Goal: Complete application form: Complete application form

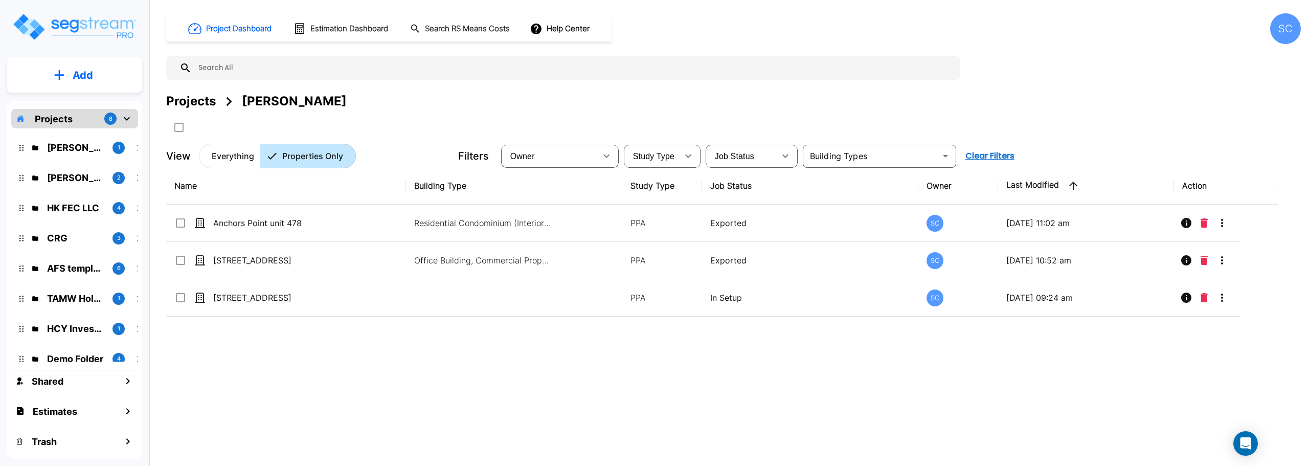
click at [85, 210] on p "HK FEC LLC" at bounding box center [75, 208] width 57 height 14
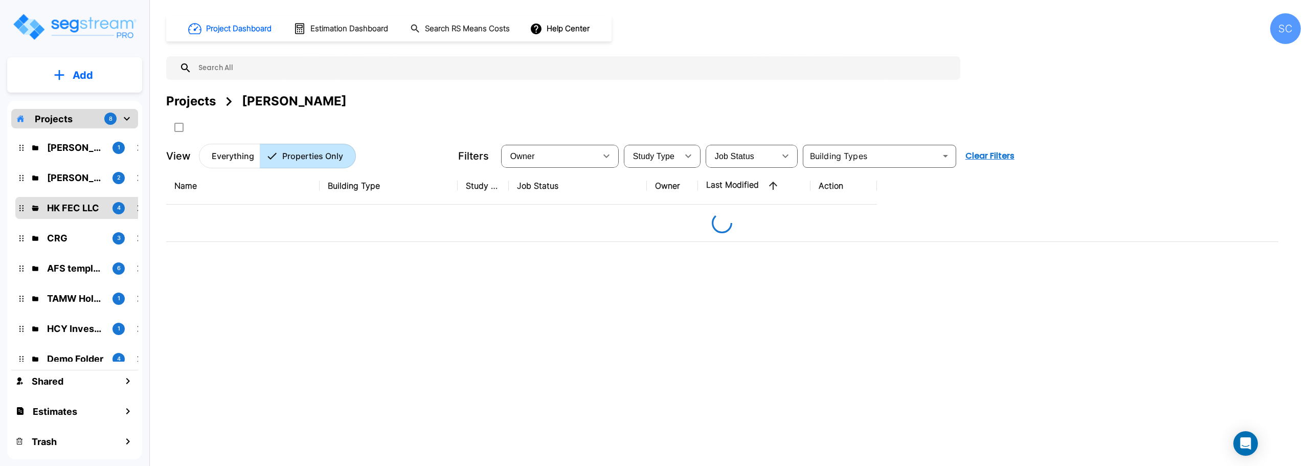
click at [85, 210] on p "HK FEC LLC" at bounding box center [75, 208] width 57 height 14
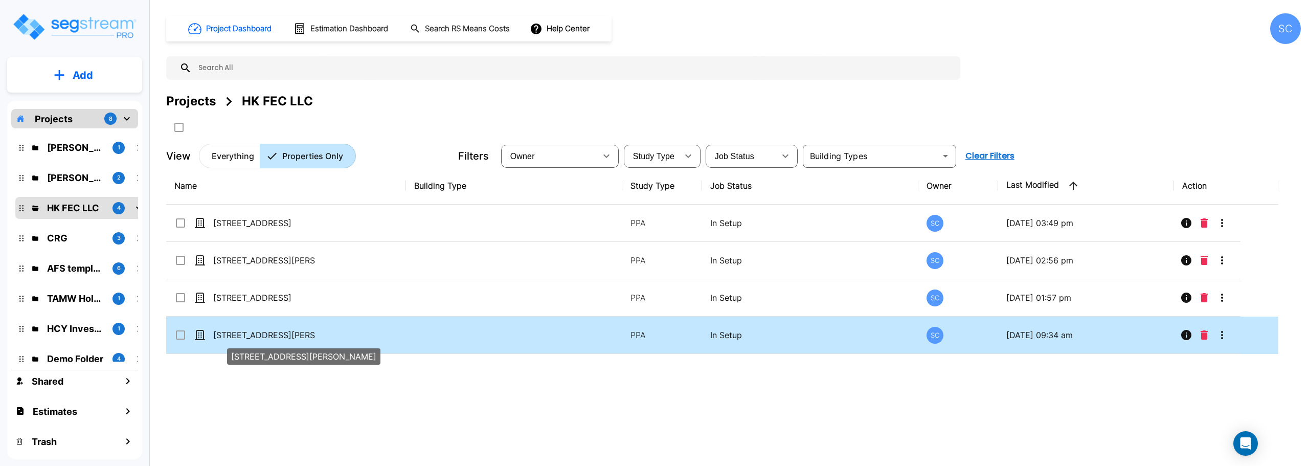
click at [237, 332] on p "[STREET_ADDRESS][PERSON_NAME]" at bounding box center [264, 335] width 102 height 12
checkbox input "true"
click at [237, 332] on p "[STREET_ADDRESS][PERSON_NAME]" at bounding box center [264, 335] width 102 height 12
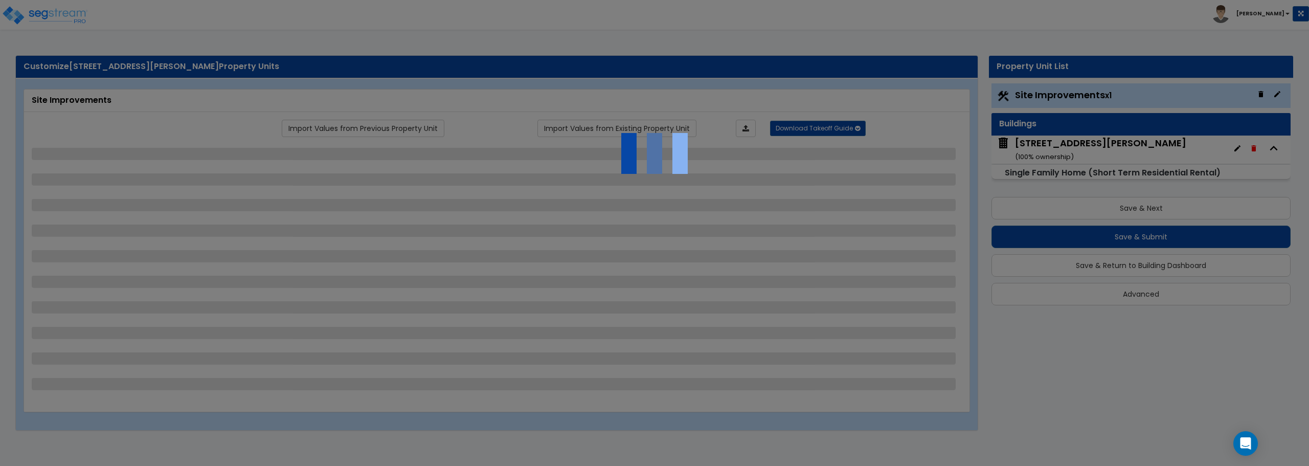
select select "2"
select select "1"
select select "2"
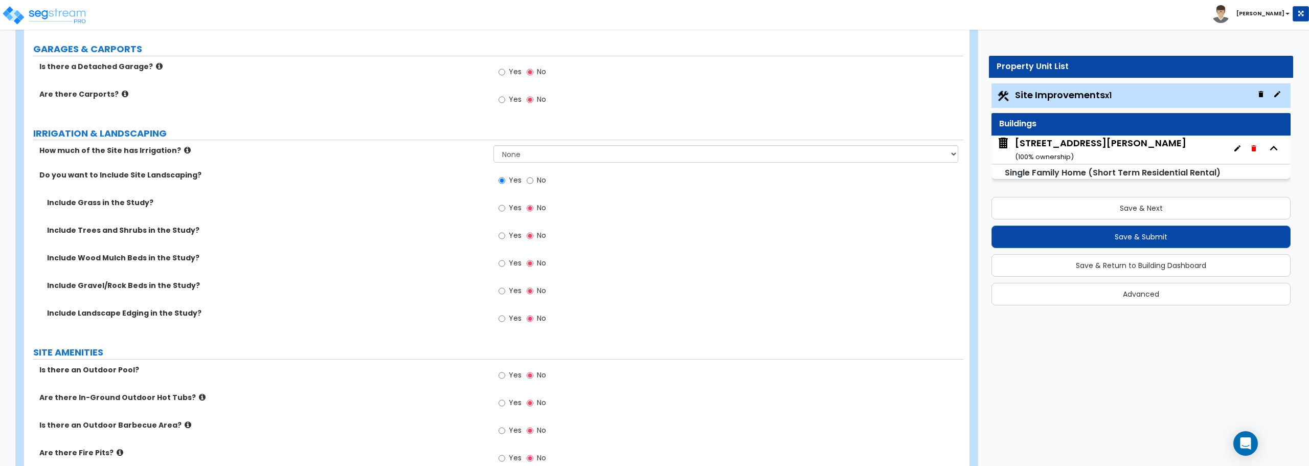
scroll to position [716, 0]
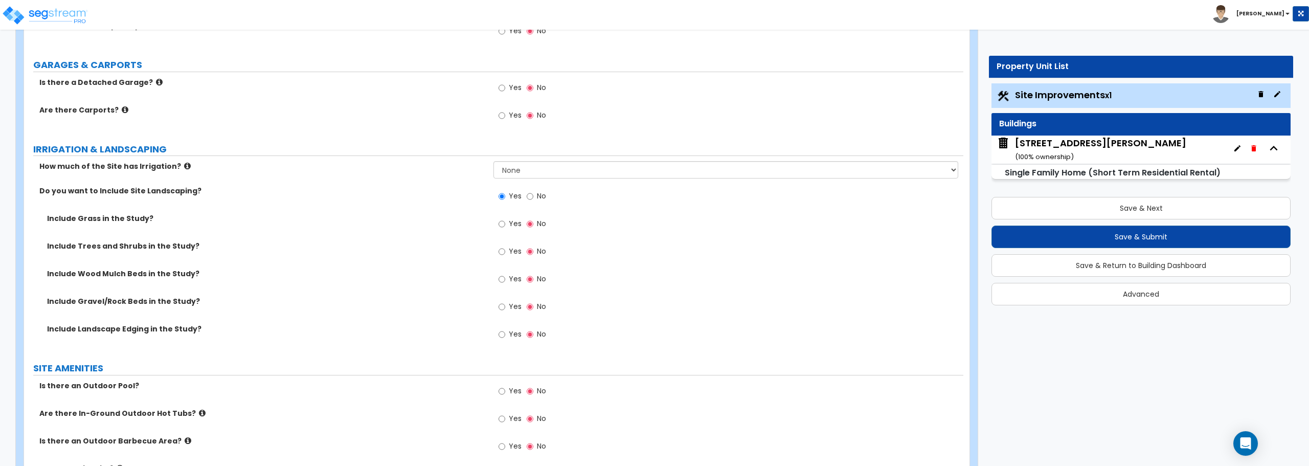
click at [1093, 147] on div "[STREET_ADDRESS][PERSON_NAME] ( 100 % ownership)" at bounding box center [1141, 150] width 299 height 28
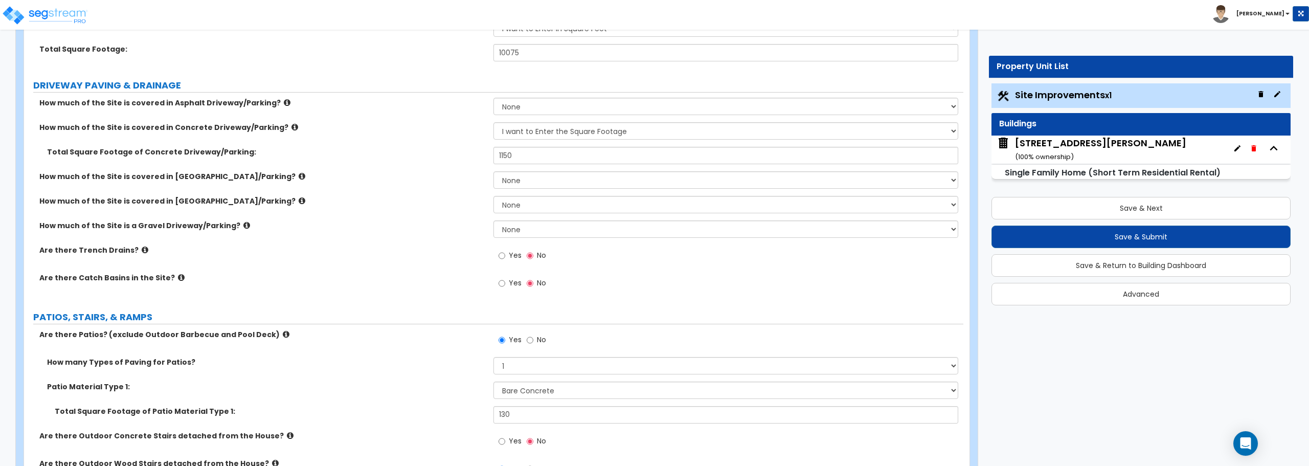
scroll to position [307, 0]
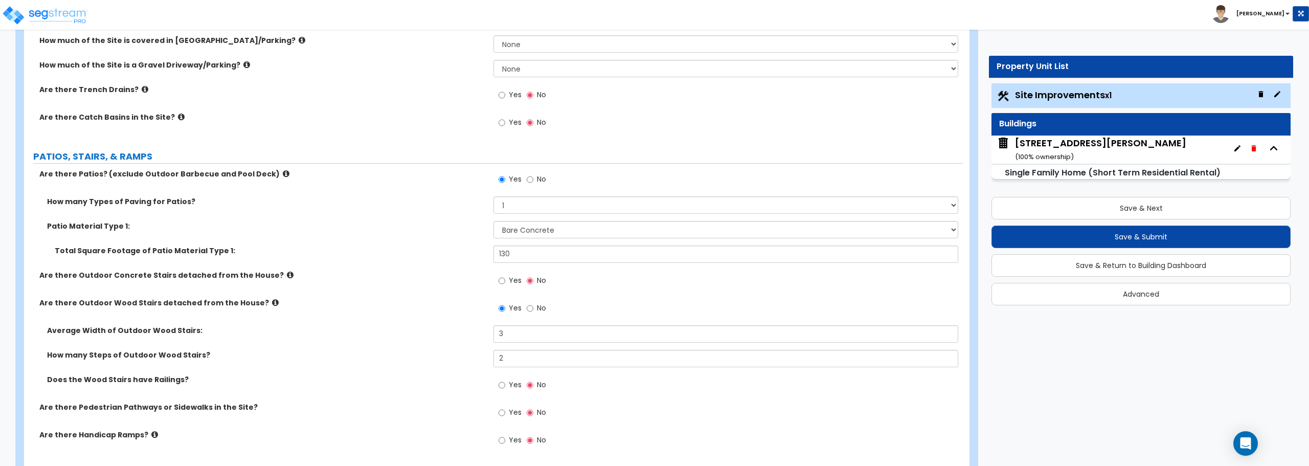
click at [1045, 148] on div "[STREET_ADDRESS][PERSON_NAME] ( 100 % ownership)" at bounding box center [1100, 150] width 171 height 26
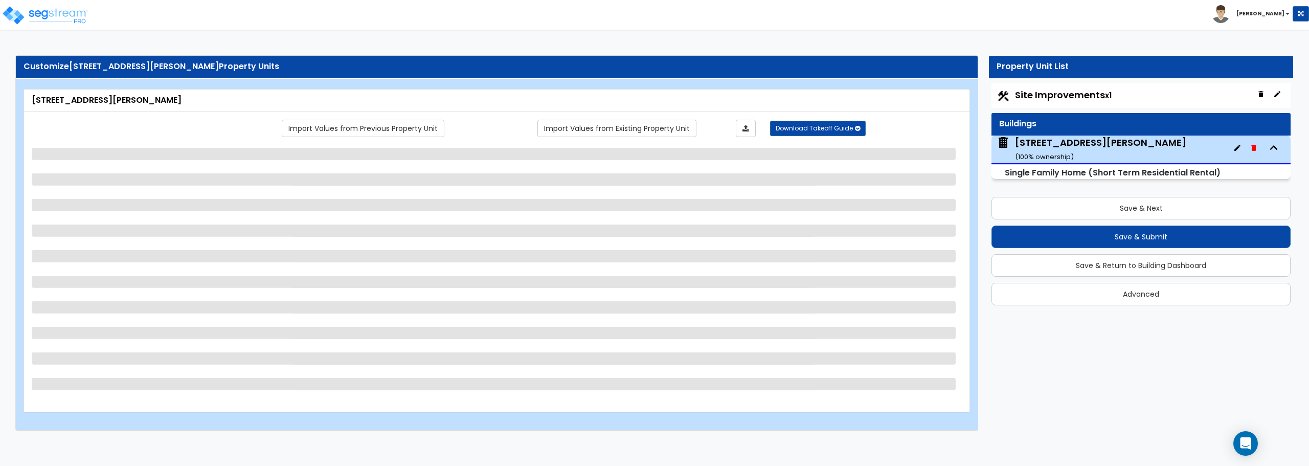
scroll to position [0, 0]
select select "1"
select select "7"
select select "1"
select select "2"
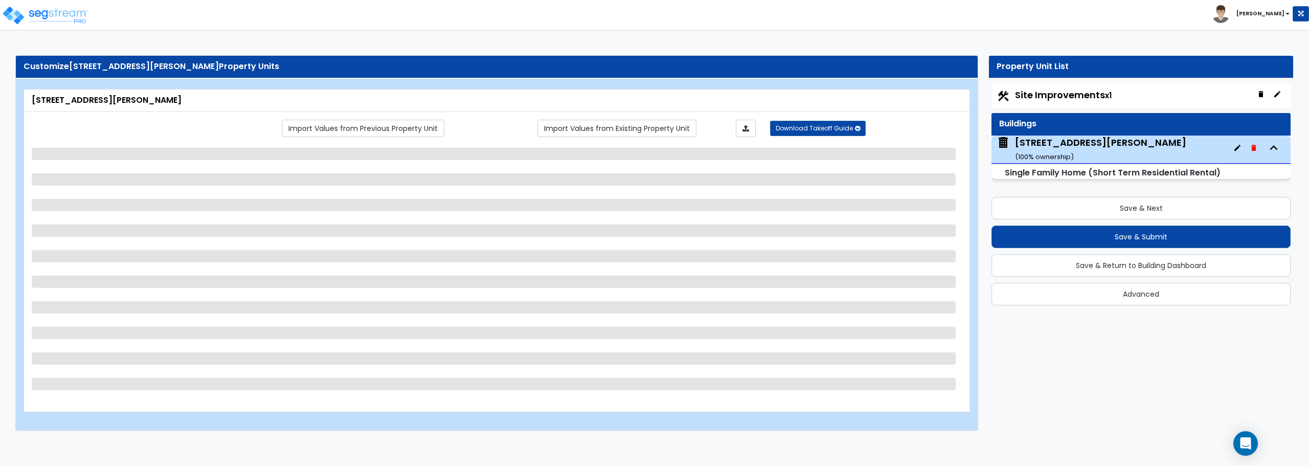
select select "3"
select select "1"
select select "2"
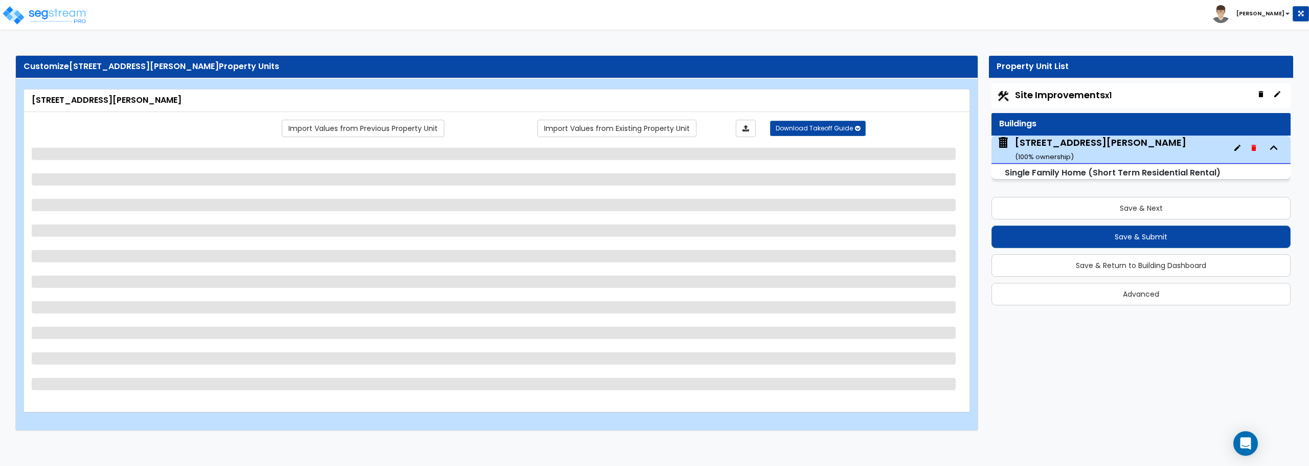
select select "1"
select select "2"
select select "3"
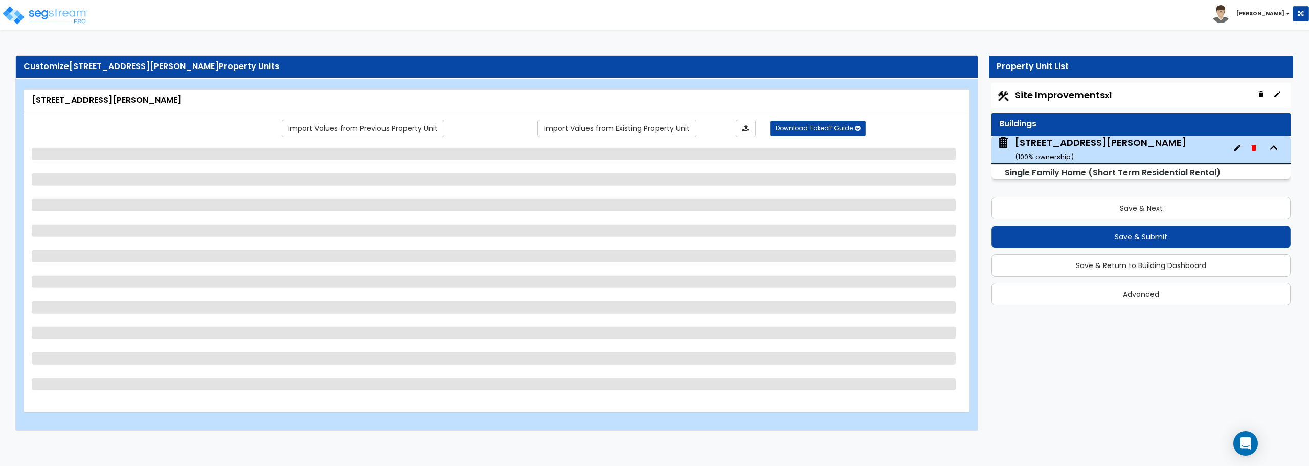
select select "6"
select select "5"
select select "1"
select select "3"
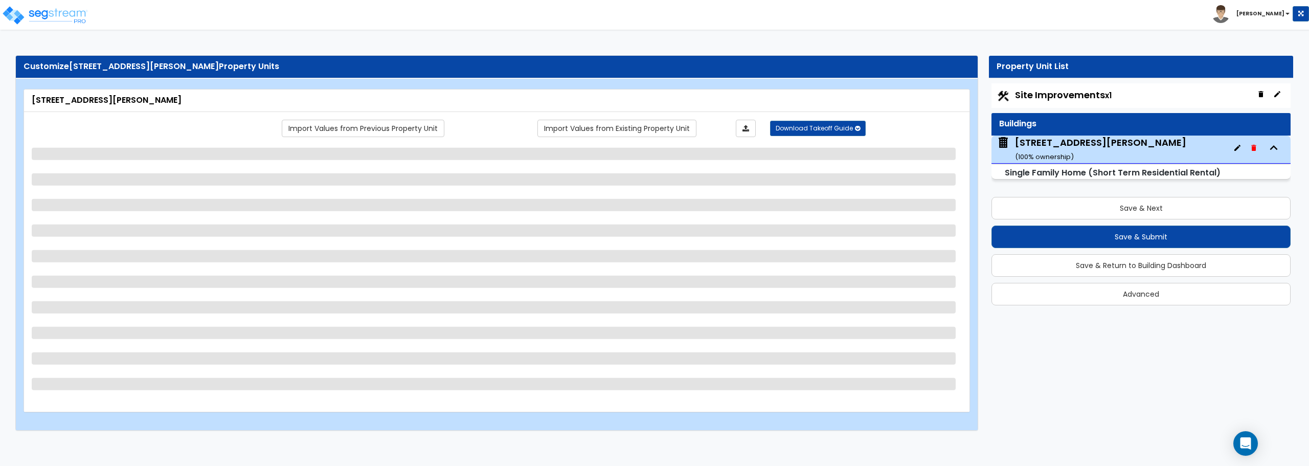
select select "2"
select select "1"
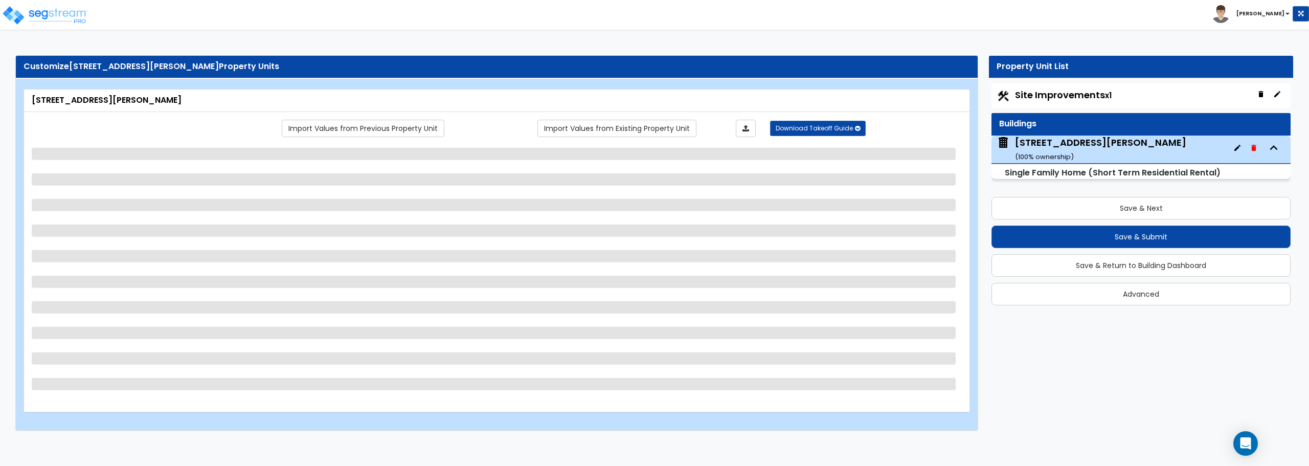
select select "2"
select select "1"
select select "2"
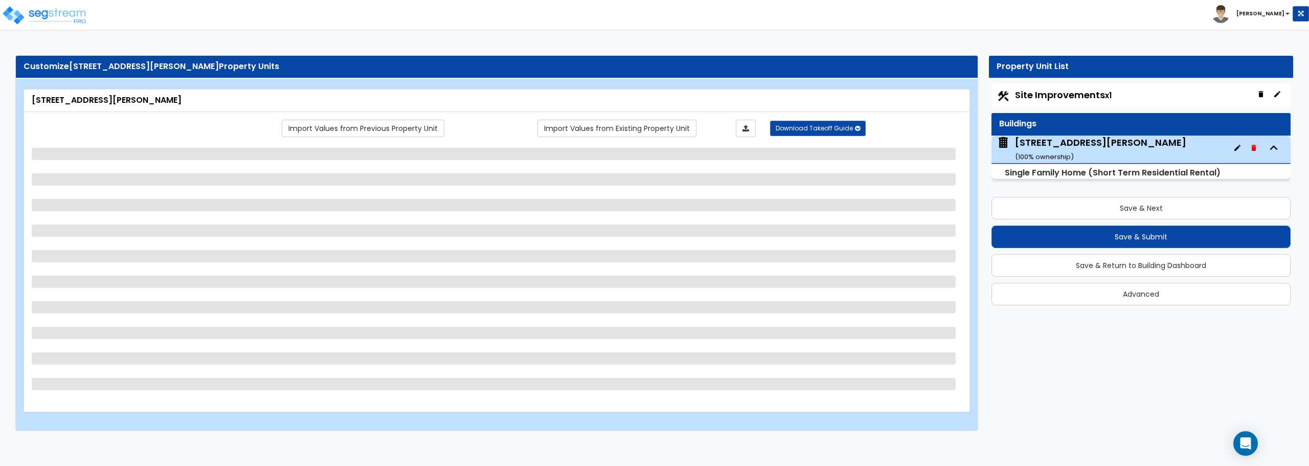
select select "1"
select select "2"
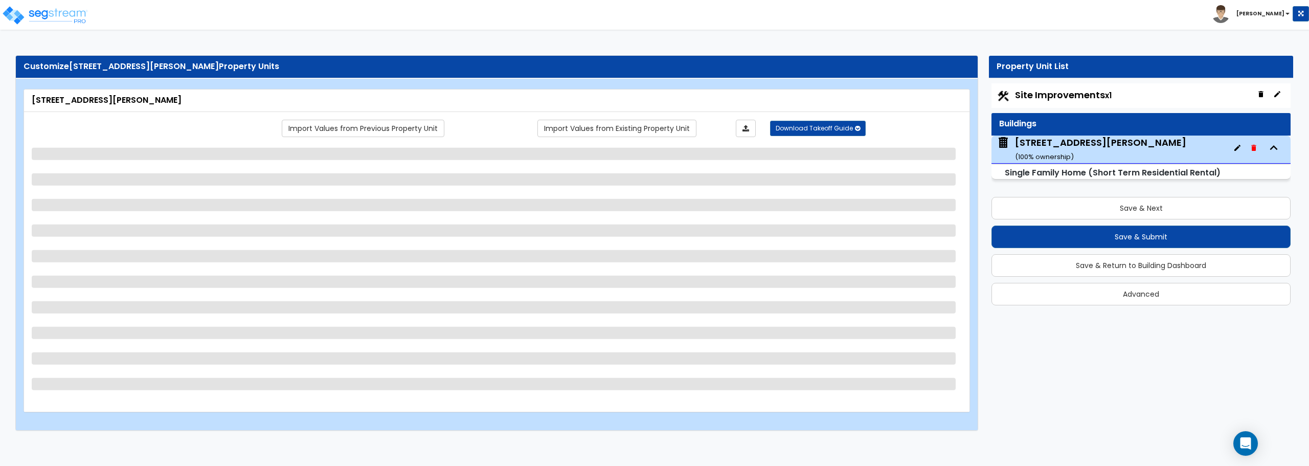
select select "1"
select select "2"
select select "1"
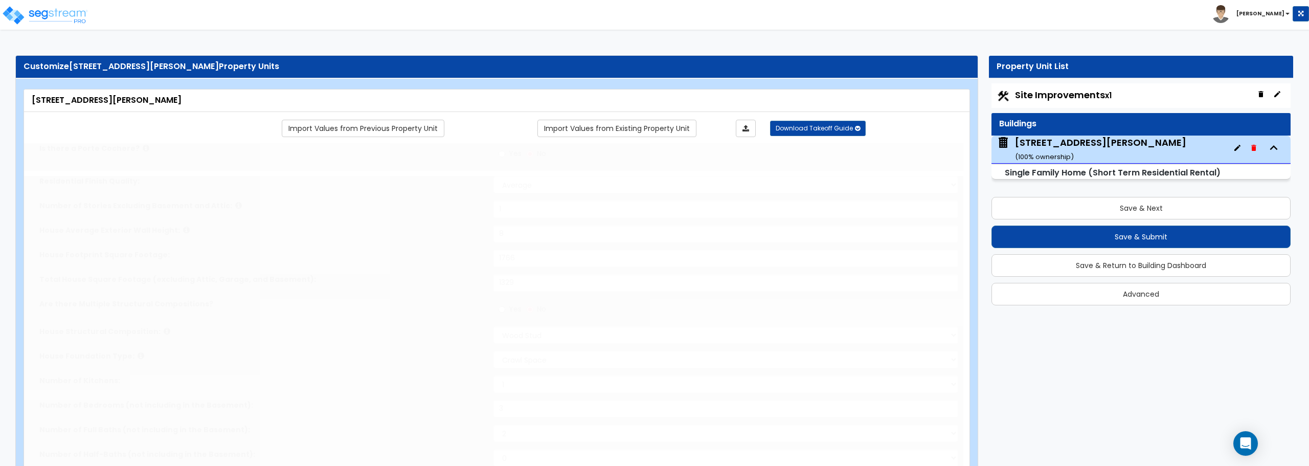
type input "1"
type input "4"
select select "1"
select select "2"
type input "1"
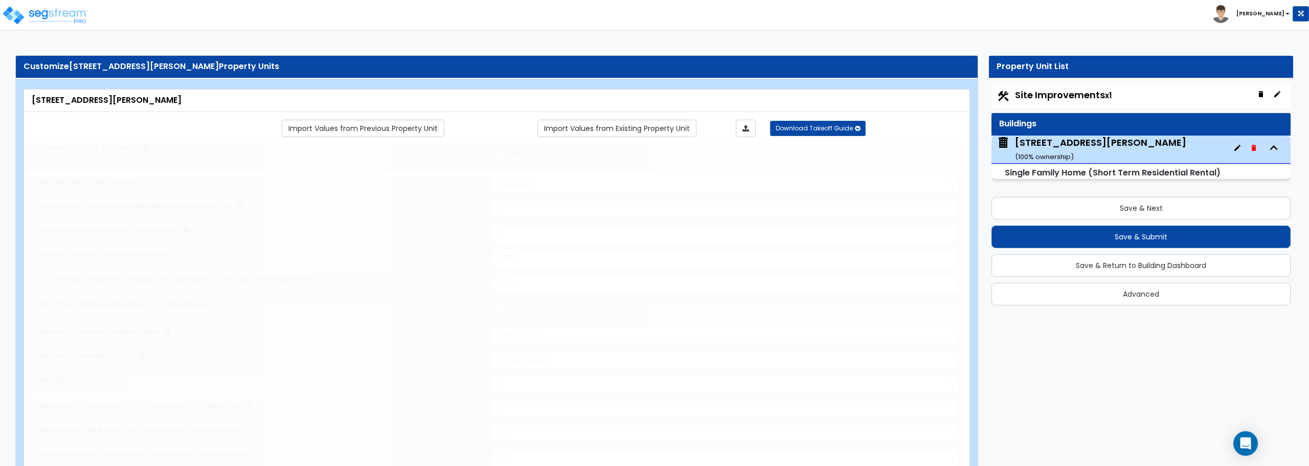
select select "2"
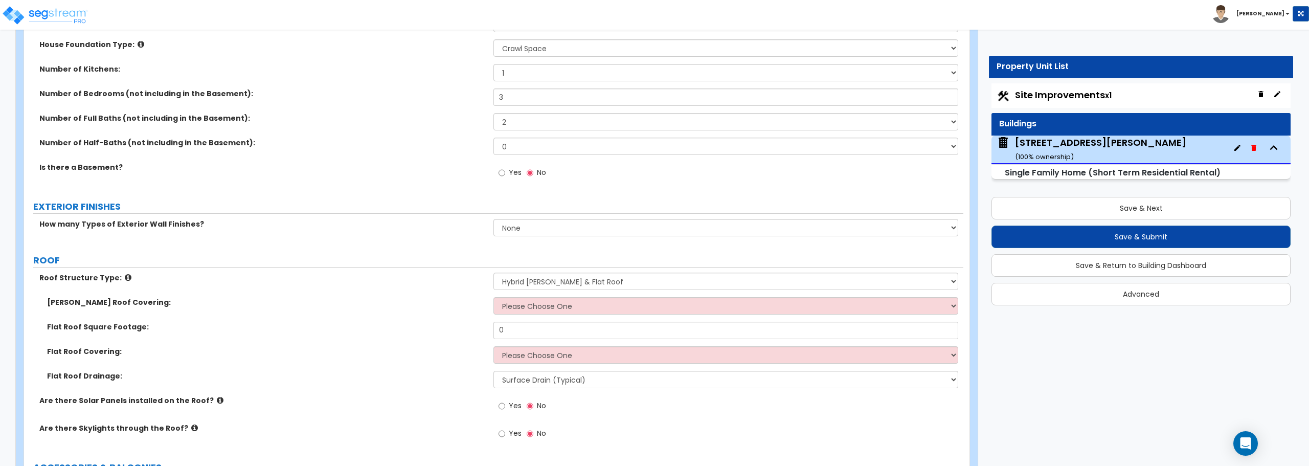
scroll to position [409, 0]
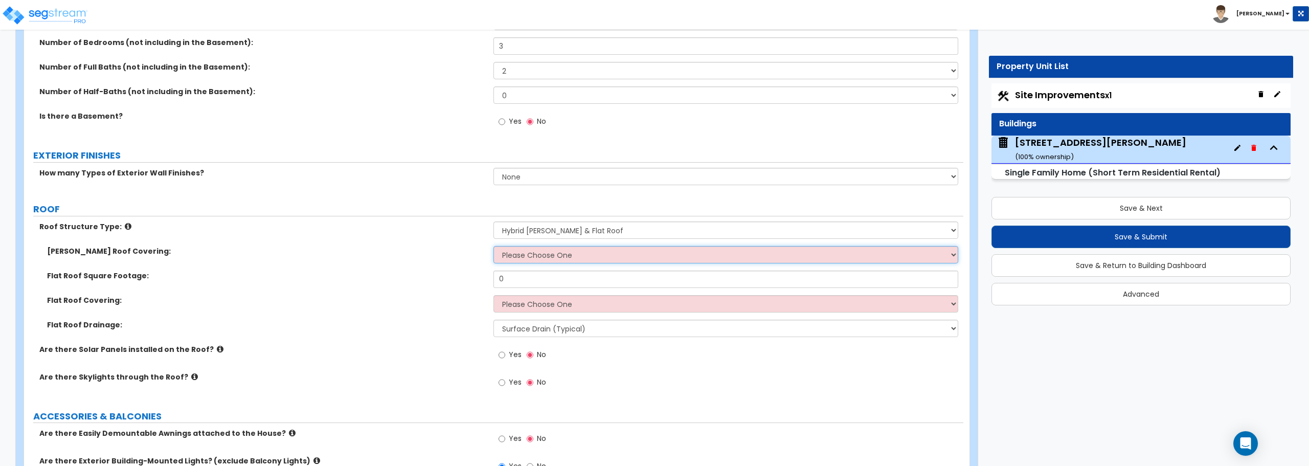
click at [559, 258] on select "Please Choose One Asphalt Shingle Clay Tile Wood Shingle Metal Shingle Standing…" at bounding box center [726, 254] width 464 height 17
click at [395, 239] on div "Roof Structure Type: Please Choose One [PERSON_NAME] Roof Flat Roof Hybrid [PER…" at bounding box center [494, 233] width 940 height 25
click at [551, 227] on select "Please Choose One [PERSON_NAME] Roof Flat Roof Hybrid [PERSON_NAME] & Flat Roof" at bounding box center [726, 229] width 464 height 17
select select "1"
click at [494, 221] on select "Please Choose One [PERSON_NAME] Roof Flat Roof Hybrid [PERSON_NAME] & Flat Roof" at bounding box center [726, 229] width 464 height 17
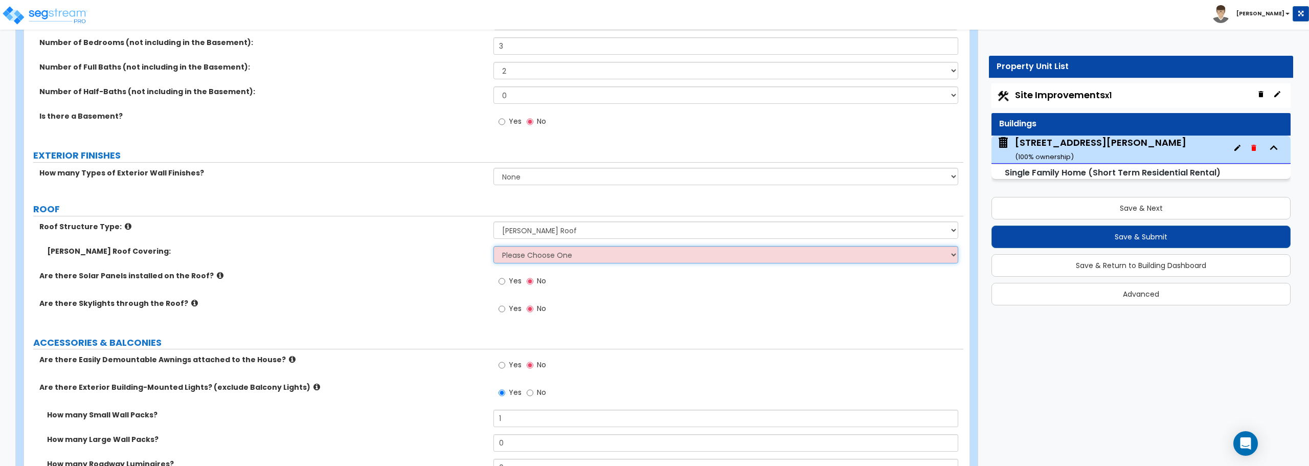
click at [537, 254] on select "Please Choose One Asphalt Shingle Clay Tile Wood Shingle Metal Shingle Standing…" at bounding box center [726, 254] width 464 height 17
select select "1"
click at [494, 246] on select "Please Choose One Asphalt Shingle Clay Tile Wood Shingle Metal Shingle Standing…" at bounding box center [726, 254] width 464 height 17
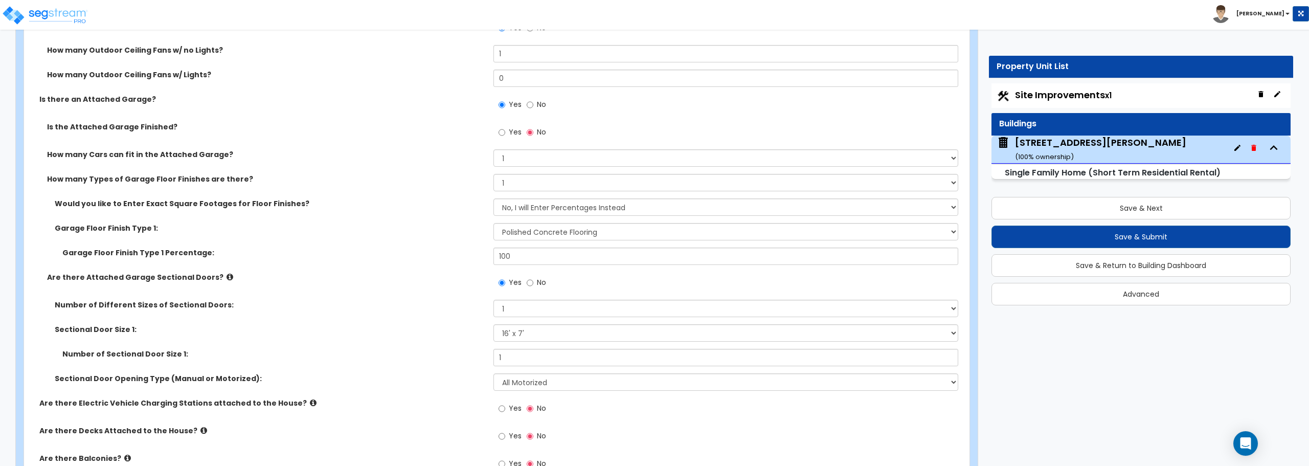
scroll to position [1023, 0]
click at [518, 337] on select "Please Choose One 9' x 7' 16' x 7'" at bounding box center [726, 332] width 464 height 17
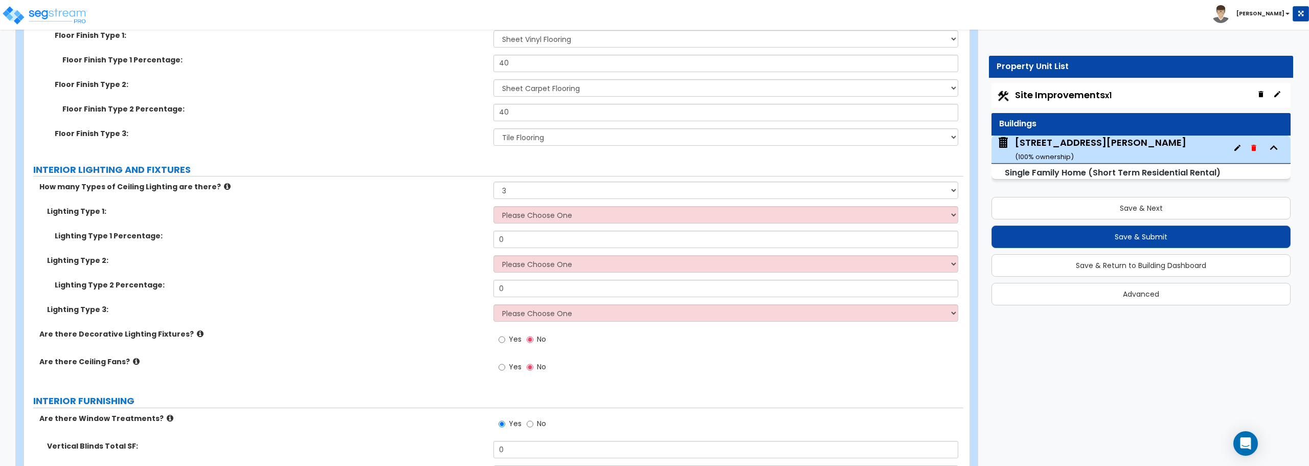
scroll to position [2506, 0]
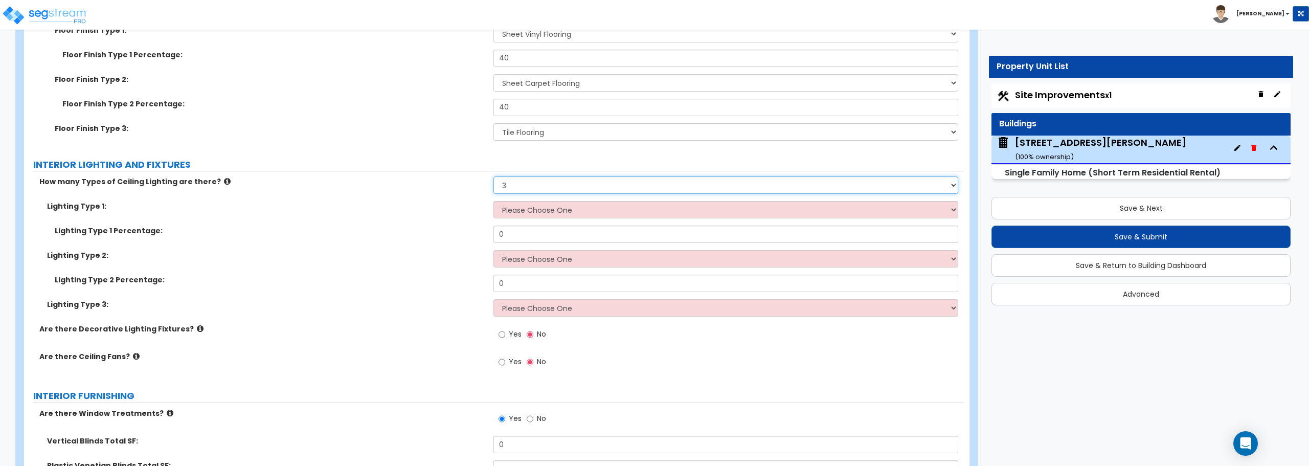
click at [556, 187] on select "Please Choose One 1 2 3" at bounding box center [726, 184] width 464 height 17
select select "1"
click at [494, 176] on select "Please Choose One 1 2 3" at bounding box center [726, 184] width 464 height 17
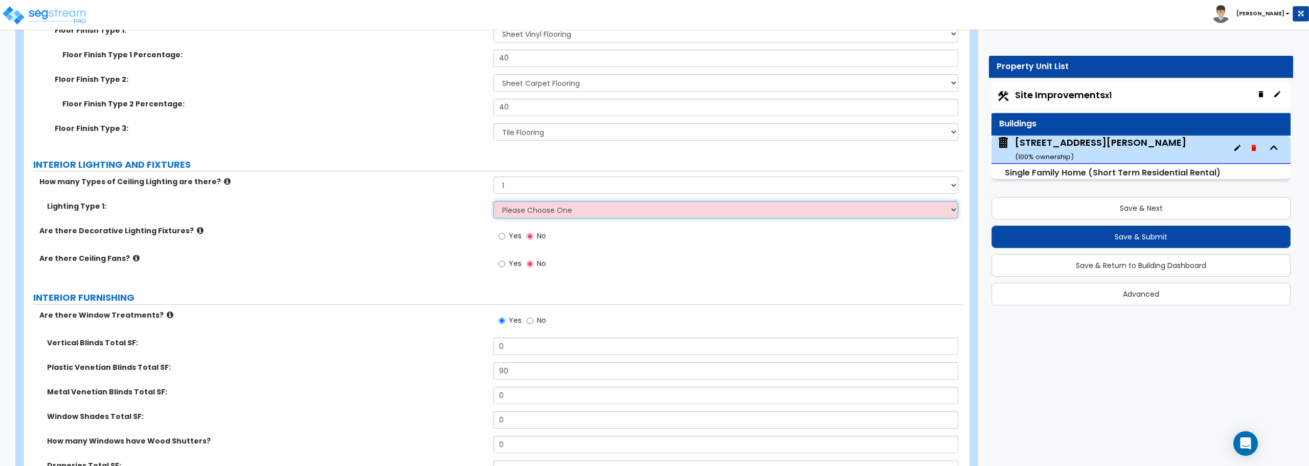
click at [545, 207] on select "Please Choose One LED Surface-Mounted LED Recessed Fluorescent Surface-Mounted …" at bounding box center [726, 209] width 464 height 17
select select "1"
click at [494, 201] on select "Please Choose One LED Surface-Mounted LED Recessed Fluorescent Surface-Mounted …" at bounding box center [726, 209] width 464 height 17
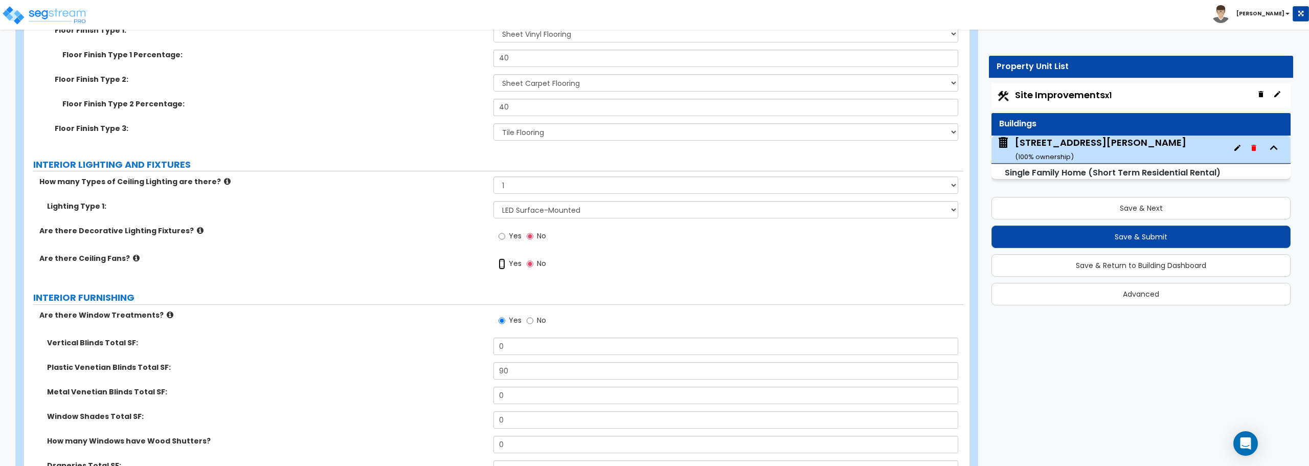
click at [501, 265] on input "Yes" at bounding box center [502, 263] width 7 height 11
radio input "true"
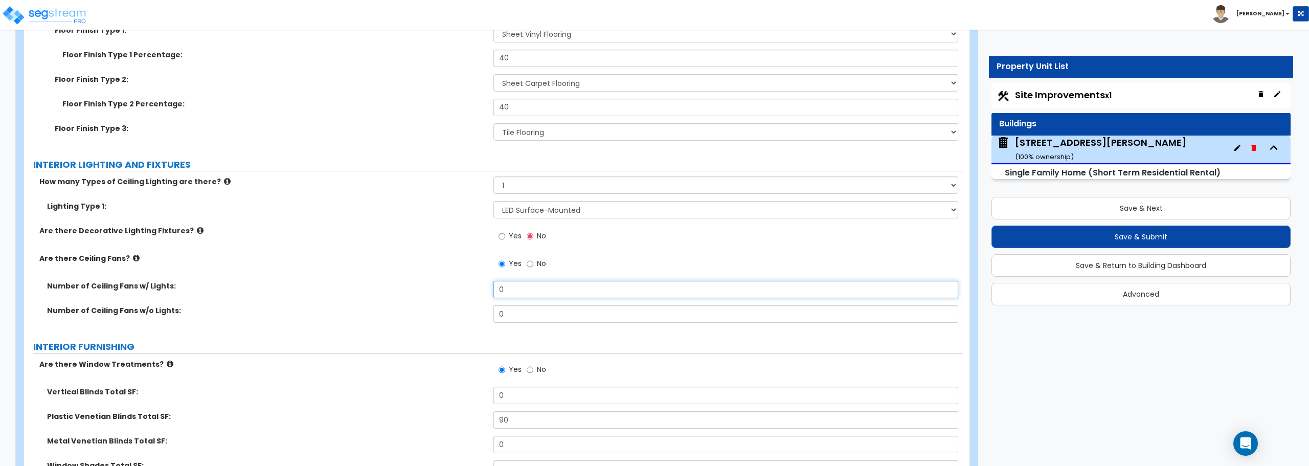
drag, startPoint x: 517, startPoint y: 292, endPoint x: 471, endPoint y: 290, distance: 46.6
click at [471, 290] on div "Number of Ceiling Fans w/ Lights: 0" at bounding box center [494, 293] width 940 height 25
type input "3"
click at [470, 309] on label "Number of Ceiling Fans w/o Lights:" at bounding box center [266, 310] width 439 height 10
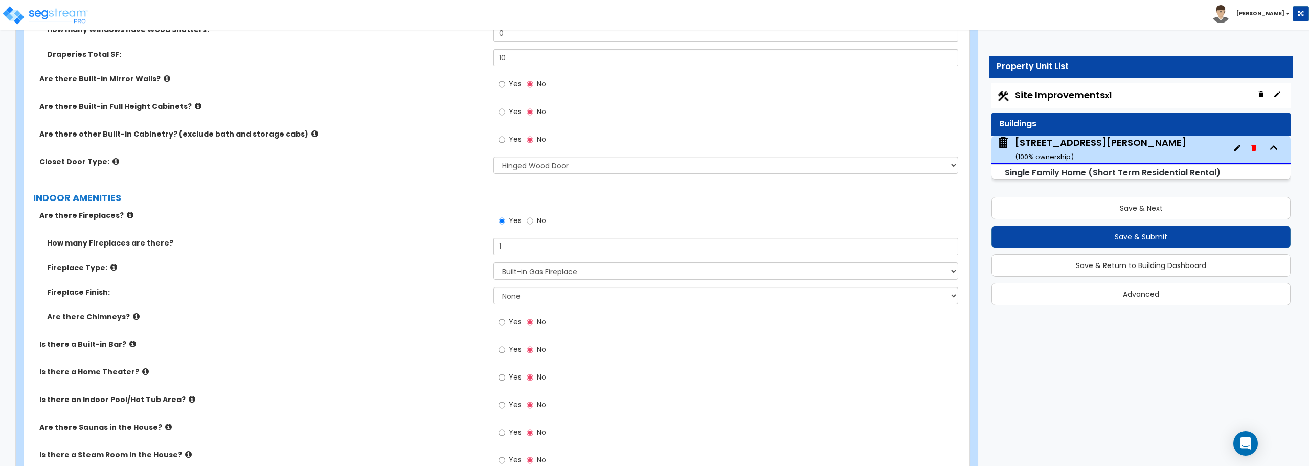
scroll to position [3017, 0]
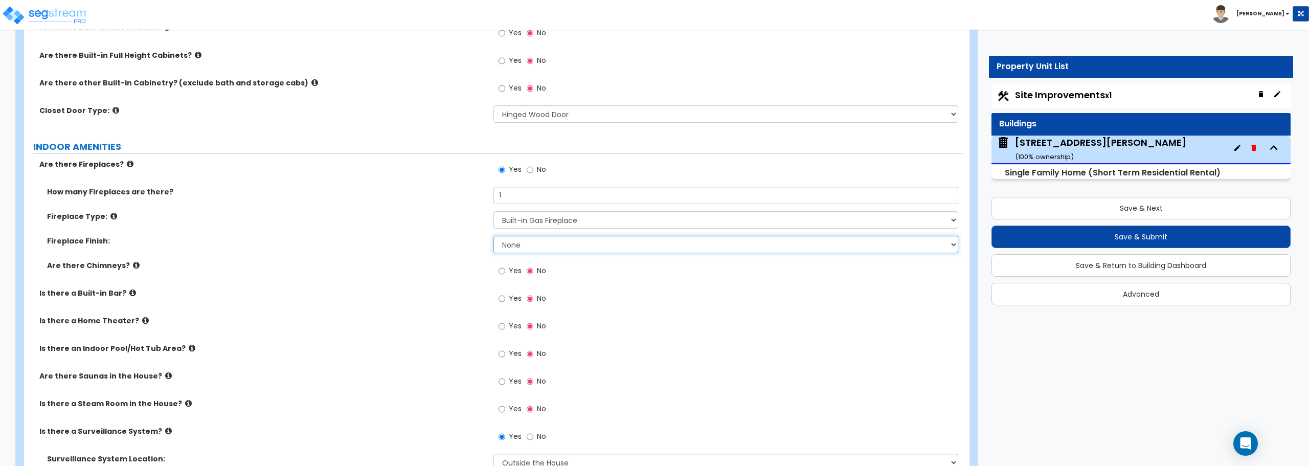
click at [562, 246] on select "None Brick Stone Tile Painted Molding" at bounding box center [726, 244] width 464 height 17
select select "4"
click at [494, 236] on select "None Brick Stone Tile Painted Molding" at bounding box center [726, 244] width 464 height 17
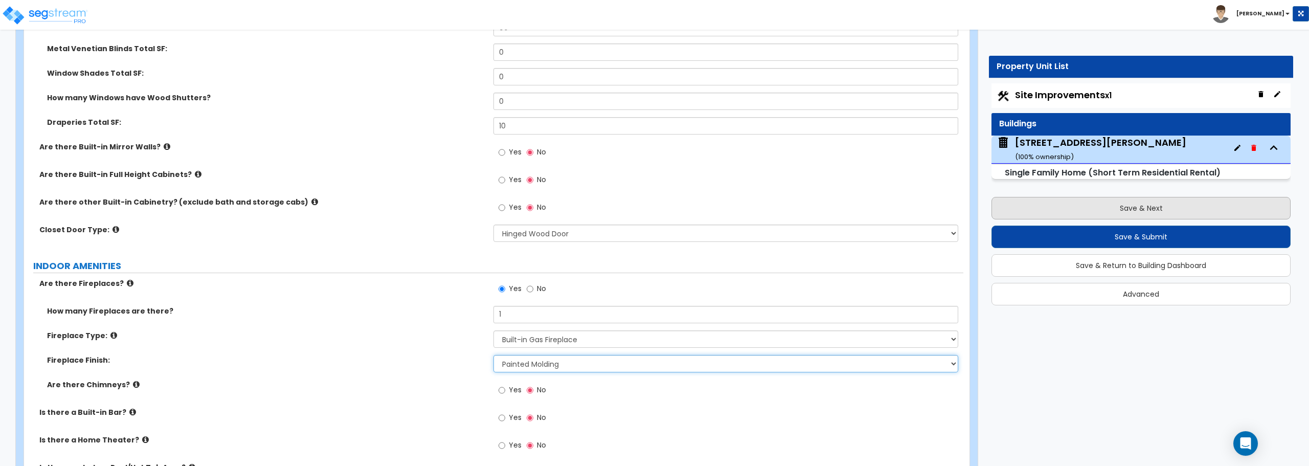
scroll to position [2864, 0]
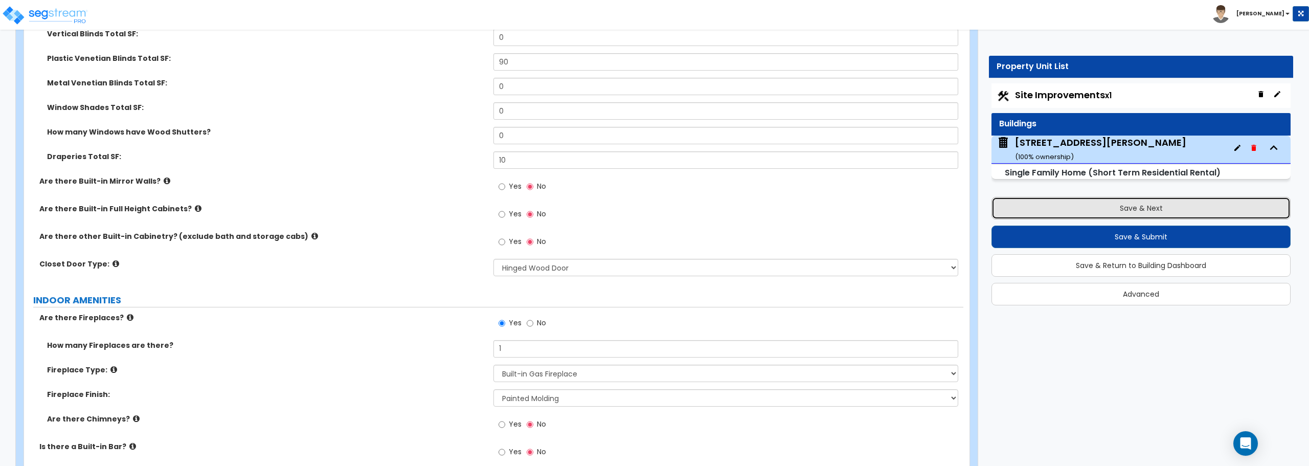
click at [1126, 206] on button "Save & Next" at bounding box center [1141, 208] width 299 height 23
select select "2"
select select "1"
select select "2"
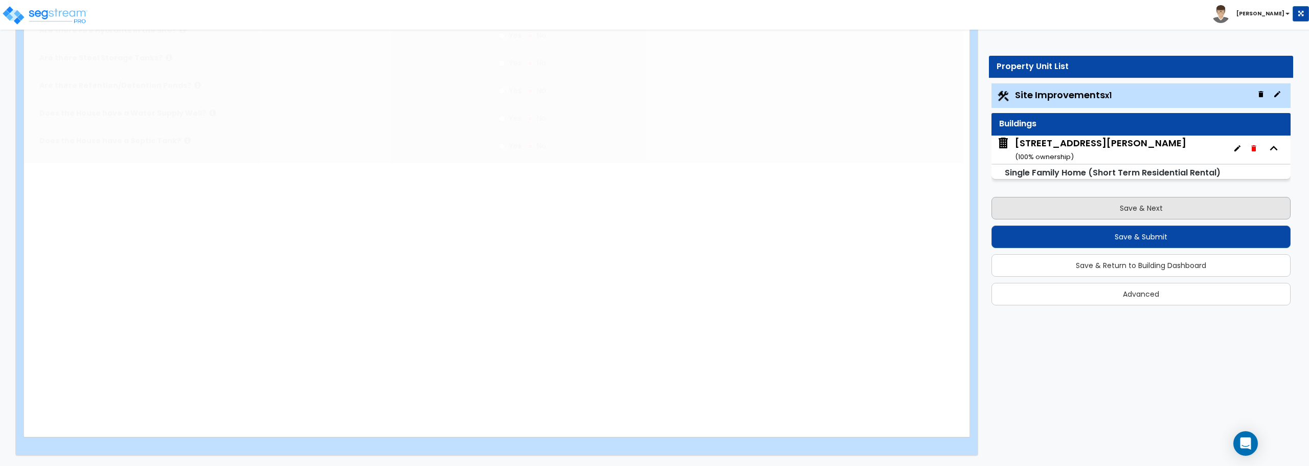
scroll to position [0, 0]
